Goal: Task Accomplishment & Management: Use online tool/utility

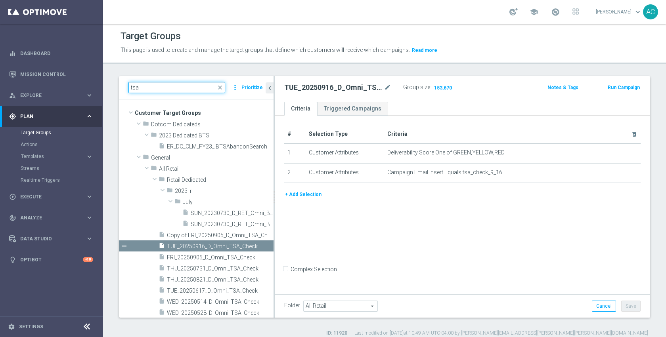
click at [189, 87] on input "tsa" at bounding box center [176, 87] width 97 height 11
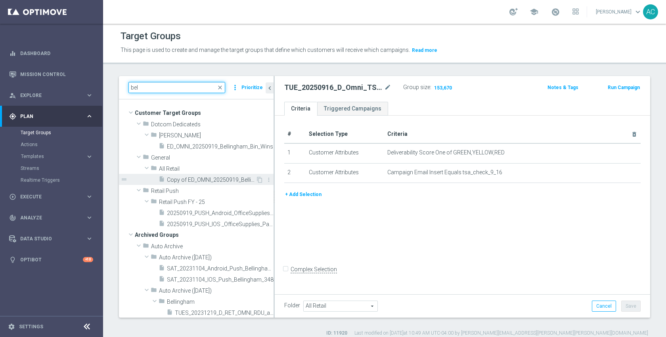
type input "bel"
click at [204, 180] on span "Copy of ED_OMNI_20250919_Bellingham_Bin_Wins" at bounding box center [211, 180] width 89 height 7
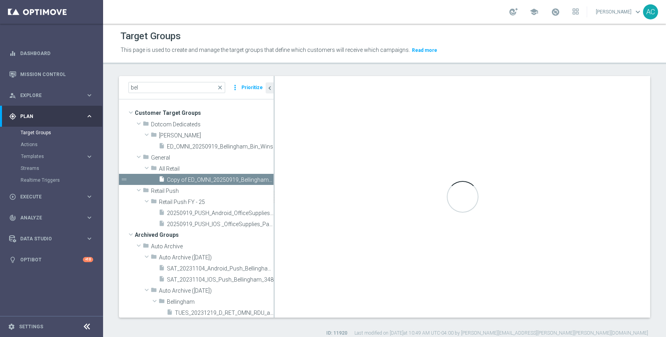
checkbox input "true"
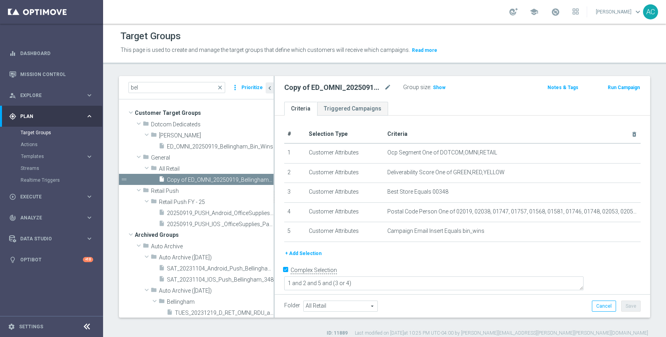
click at [440, 253] on div "+ Add Selection" at bounding box center [462, 253] width 368 height 9
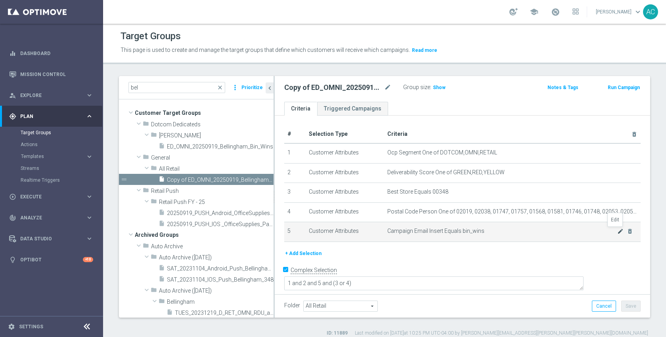
click at [617, 232] on icon "mode_edit" at bounding box center [620, 231] width 6 height 6
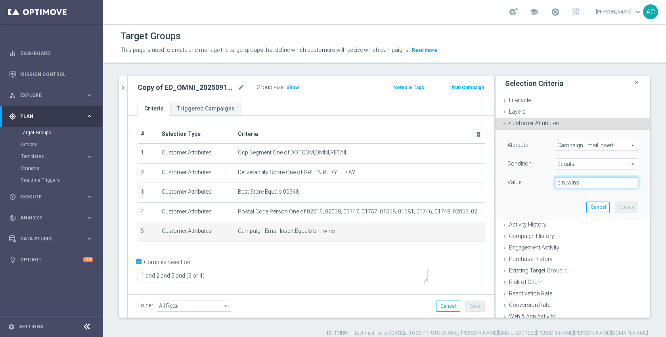
click at [577, 186] on input "bin_wins" at bounding box center [596, 182] width 83 height 11
paste input "_Belgn"
type input "bin_wins_Belgn"
click at [614, 206] on button "Update" at bounding box center [625, 207] width 23 height 11
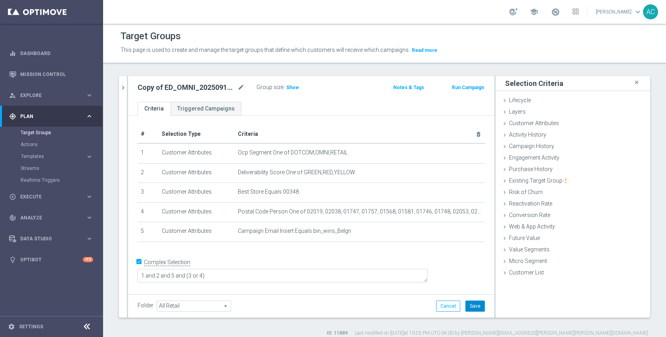
click at [472, 302] on button "Save" at bounding box center [474, 306] width 19 height 11
click at [294, 85] on span "Show" at bounding box center [292, 88] width 13 height 6
click at [335, 90] on div "Group size : Show Calculating…" at bounding box center [295, 87] width 79 height 10
click at [294, 87] on span "20,948" at bounding box center [294, 89] width 17 height 8
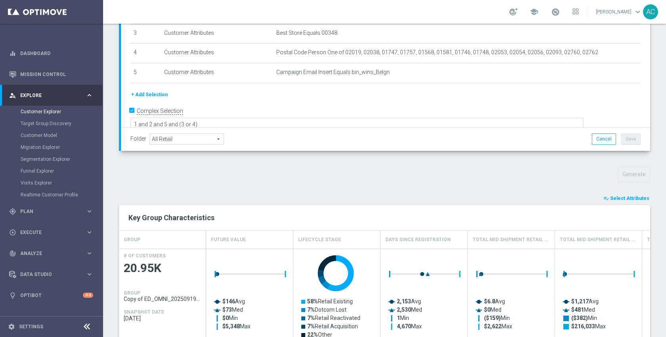
scroll to position [166, 0]
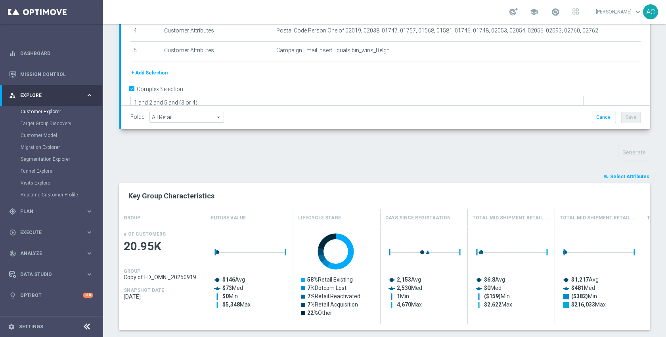
click at [628, 176] on span "Select Attributes" at bounding box center [629, 177] width 39 height 6
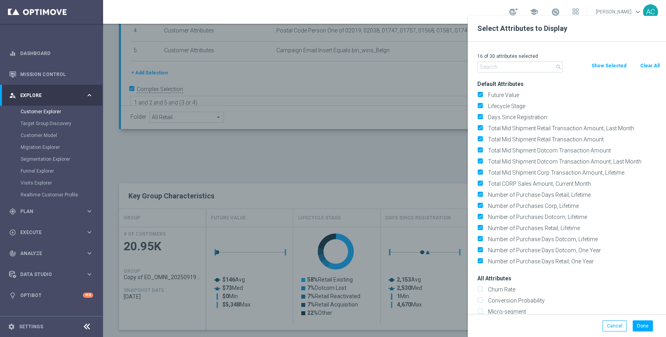
click at [659, 66] on div "Clear All" at bounding box center [649, 65] width 32 height 9
click at [654, 59] on div "16 of 30 attributes selected" at bounding box center [568, 56] width 195 height 10
click at [652, 65] on button "Clear All" at bounding box center [649, 65] width 21 height 9
checkbox input "false"
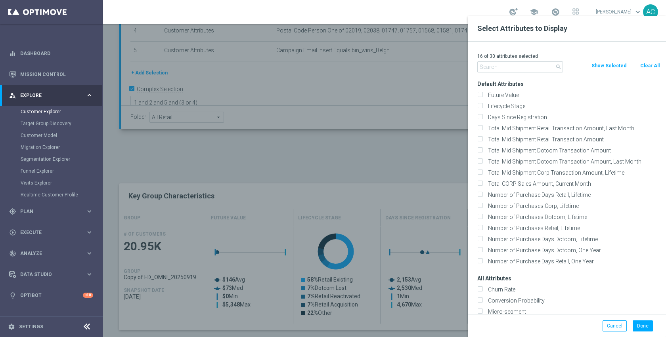
checkbox input "false"
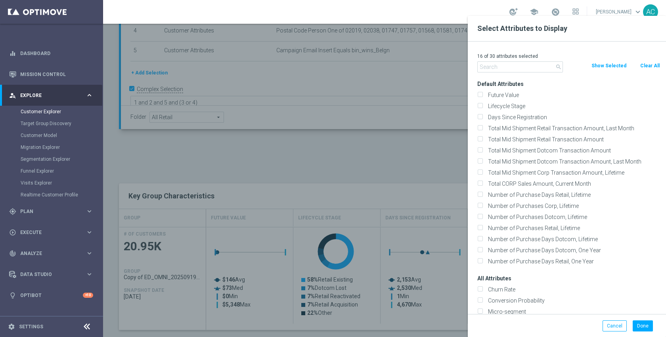
checkbox input "false"
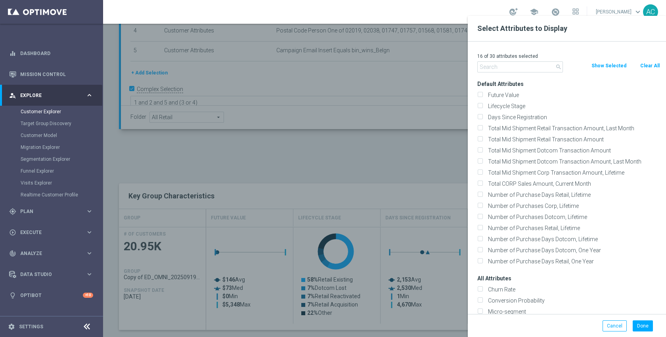
checkbox input "false"
click at [541, 66] on input "text" at bounding box center [520, 66] width 86 height 11
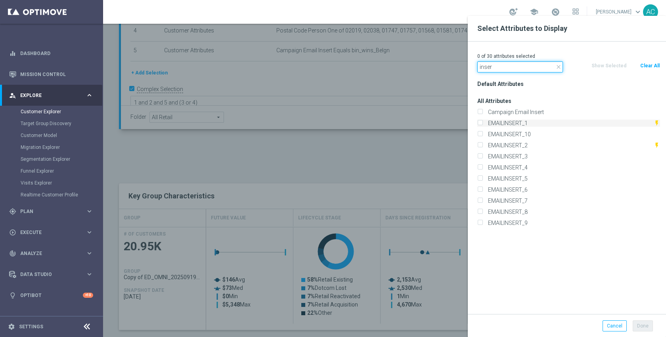
type input "inser"
drag, startPoint x: 536, startPoint y: 123, endPoint x: 535, endPoint y: 127, distance: 4.1
click at [536, 123] on label "EMAILINSERT_1" at bounding box center [569, 123] width 168 height 7
click at [482, 123] on input "EMAILINSERT_1" at bounding box center [479, 124] width 5 height 5
checkbox input "true"
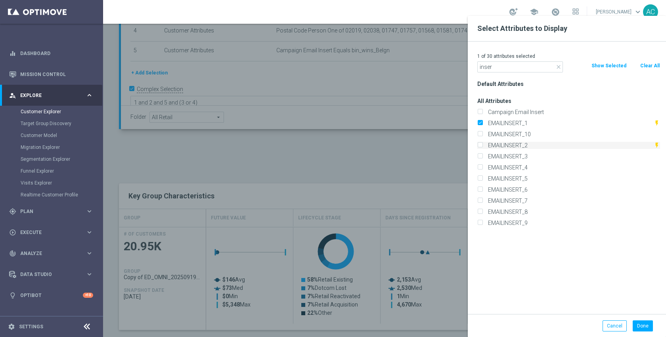
click at [530, 143] on label "EMAILINSERT_2" at bounding box center [569, 145] width 168 height 7
click at [482, 144] on input "EMAILINSERT_2" at bounding box center [479, 146] width 5 height 5
checkbox input "true"
click at [528, 158] on label "EMAILINSERT_3" at bounding box center [572, 156] width 175 height 7
click at [482, 158] on input "EMAILINSERT_3" at bounding box center [479, 157] width 5 height 5
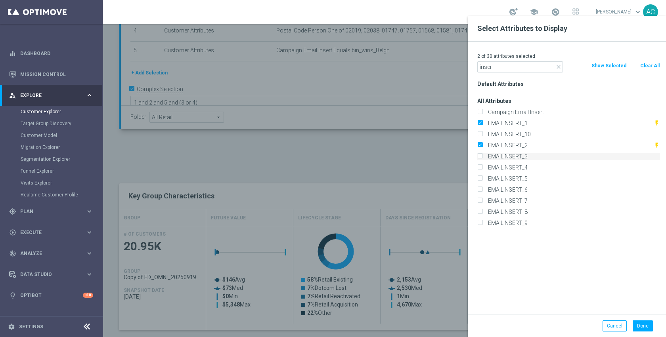
checkbox input "true"
click at [530, 167] on label "EMAILINSERT_4" at bounding box center [572, 167] width 175 height 7
click at [482, 167] on input "EMAILINSERT_4" at bounding box center [479, 168] width 5 height 5
checkbox input "true"
click at [511, 67] on input "inser" at bounding box center [520, 66] width 86 height 11
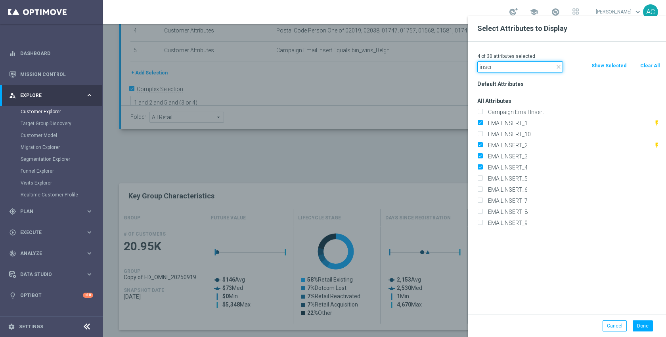
click at [511, 67] on input "inser" at bounding box center [520, 66] width 86 height 11
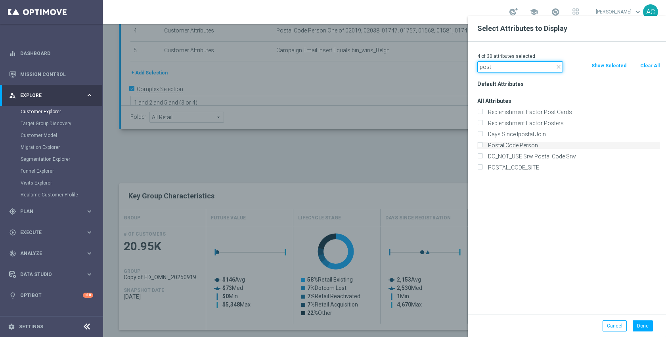
type input "post"
click at [511, 146] on label "Postal Code Person" at bounding box center [572, 145] width 175 height 7
click at [482, 146] on input "Postal Code Person" at bounding box center [479, 146] width 5 height 5
checkbox input "true"
click at [643, 326] on button "Done" at bounding box center [642, 325] width 20 height 11
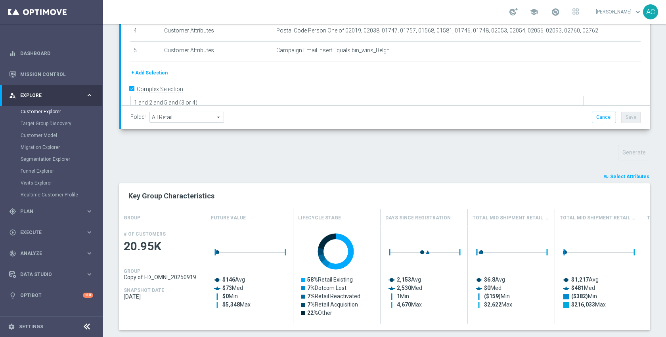
type input "Search"
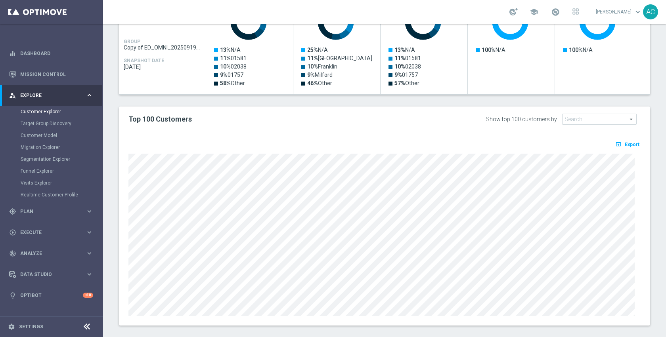
scroll to position [326, 0]
